Goal: Download file/media

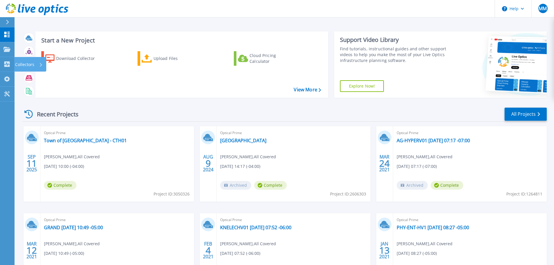
click at [7, 65] on icon at bounding box center [6, 64] width 7 height 6
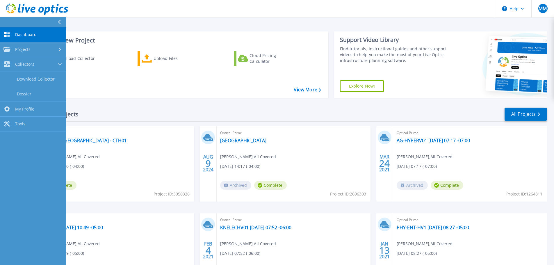
click at [38, 89] on link "Dossier" at bounding box center [33, 94] width 66 height 15
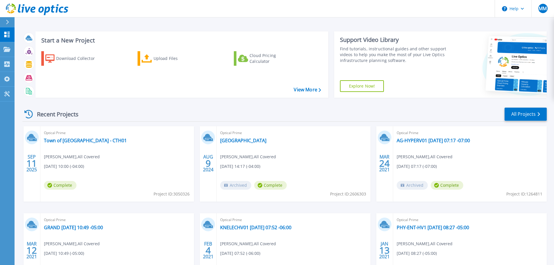
click at [86, 60] on div "Download Collector" at bounding box center [79, 59] width 47 height 12
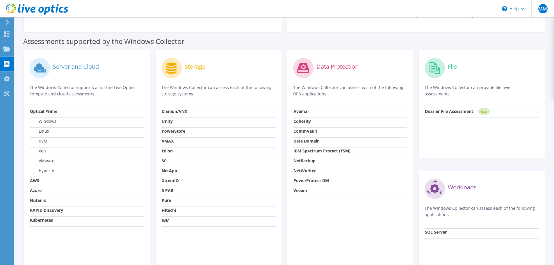
scroll to position [145, 0]
click at [440, 73] on circle at bounding box center [434, 67] width 20 height 20
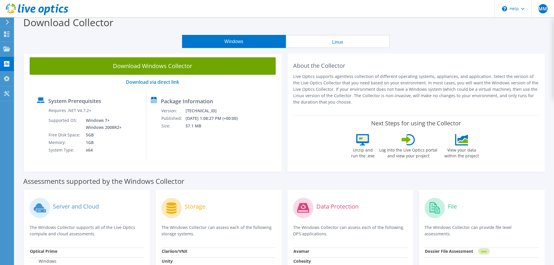
scroll to position [0, 0]
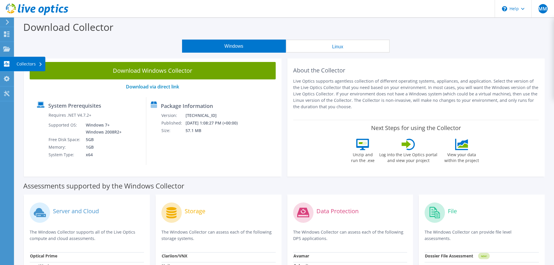
click at [35, 64] on div "Collectors" at bounding box center [30, 64] width 32 height 15
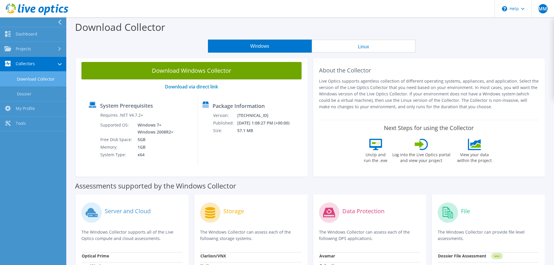
click at [29, 92] on link "Dossier" at bounding box center [33, 93] width 66 height 15
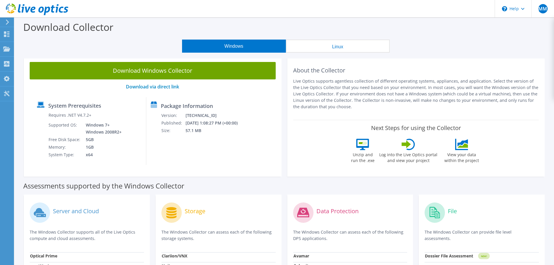
click at [151, 72] on link "Download Windows Collector" at bounding box center [153, 70] width 246 height 17
click at [6, 35] on use at bounding box center [7, 34] width 6 height 6
click at [27, 35] on div "Dashboard" at bounding box center [27, 34] width 27 height 15
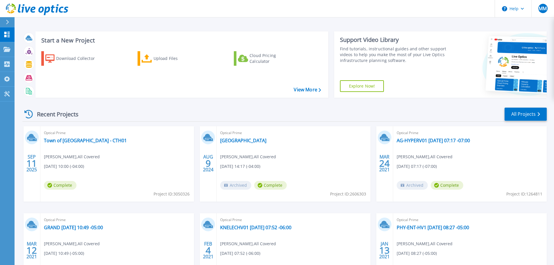
click at [413, 24] on div "Start a New Project Download Collector Upload Files Cloud Pricing Calculator Vi…" at bounding box center [284, 152] width 539 height 305
